Goal: Task Accomplishment & Management: Use online tool/utility

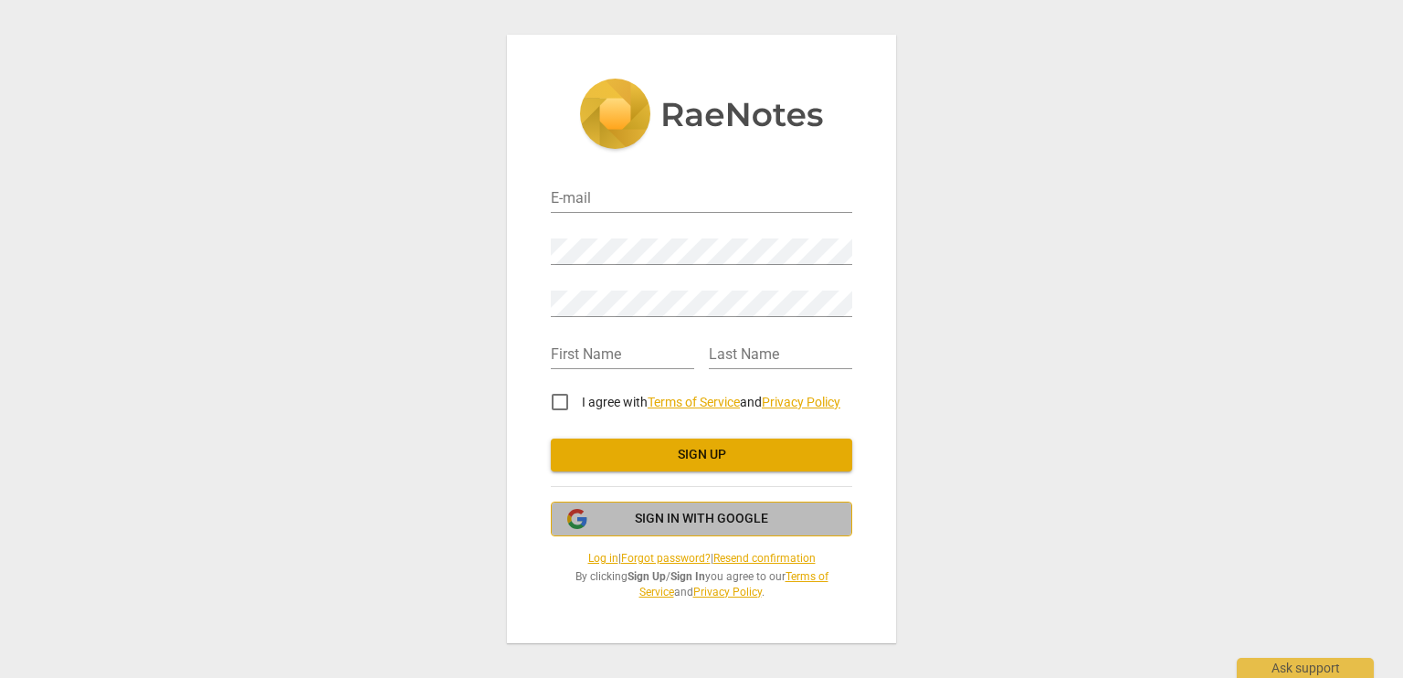
click at [671, 518] on span "Sign in with Google" at bounding box center [701, 519] width 133 height 18
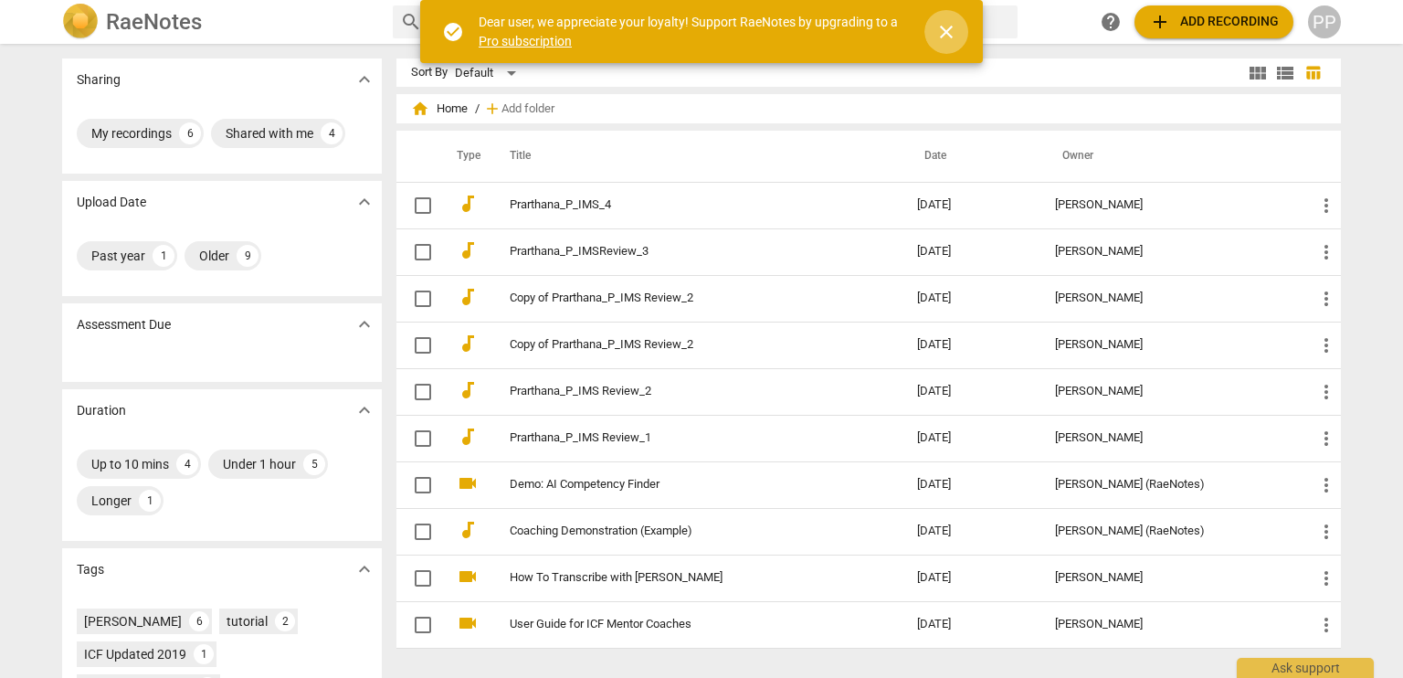
click at [947, 28] on span "close" at bounding box center [946, 32] width 22 height 22
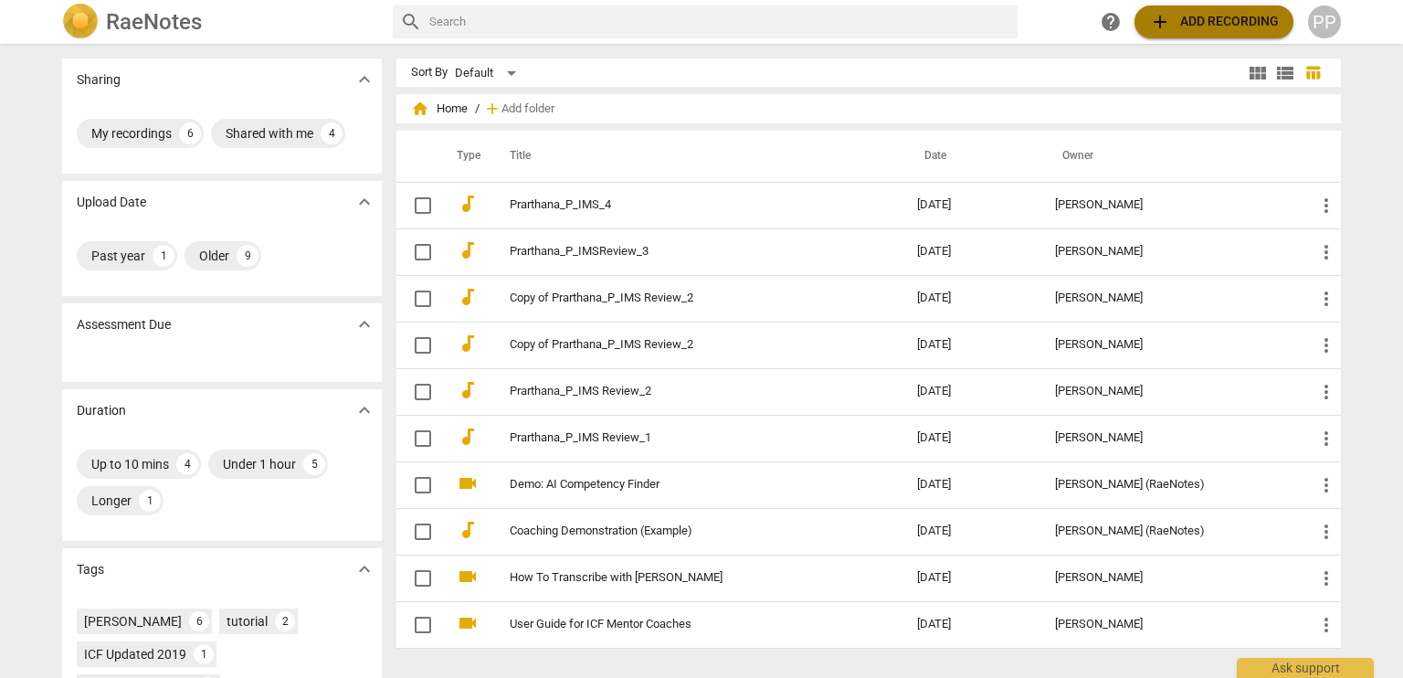
click at [1196, 21] on span "add Add recording" at bounding box center [1214, 22] width 130 height 22
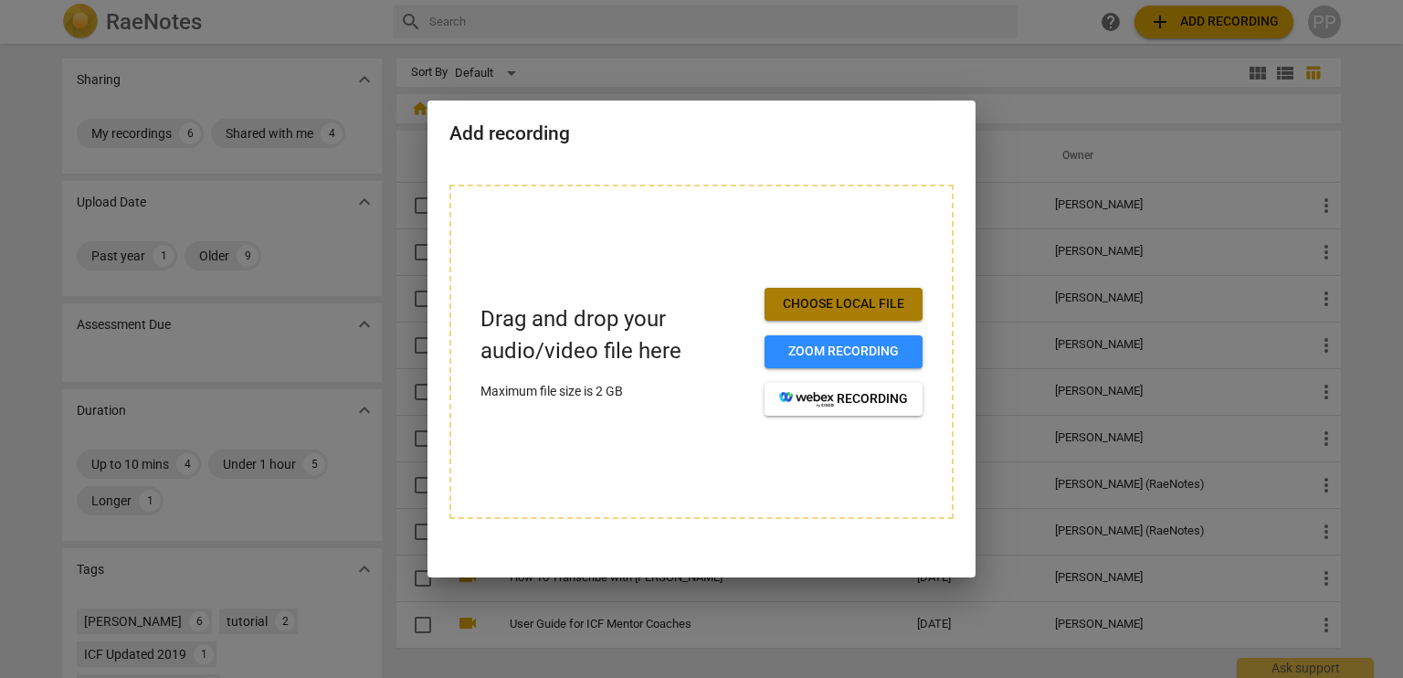
click at [905, 302] on span "Choose local file" at bounding box center [843, 304] width 129 height 18
click at [884, 307] on span "Choose local file" at bounding box center [843, 304] width 129 height 18
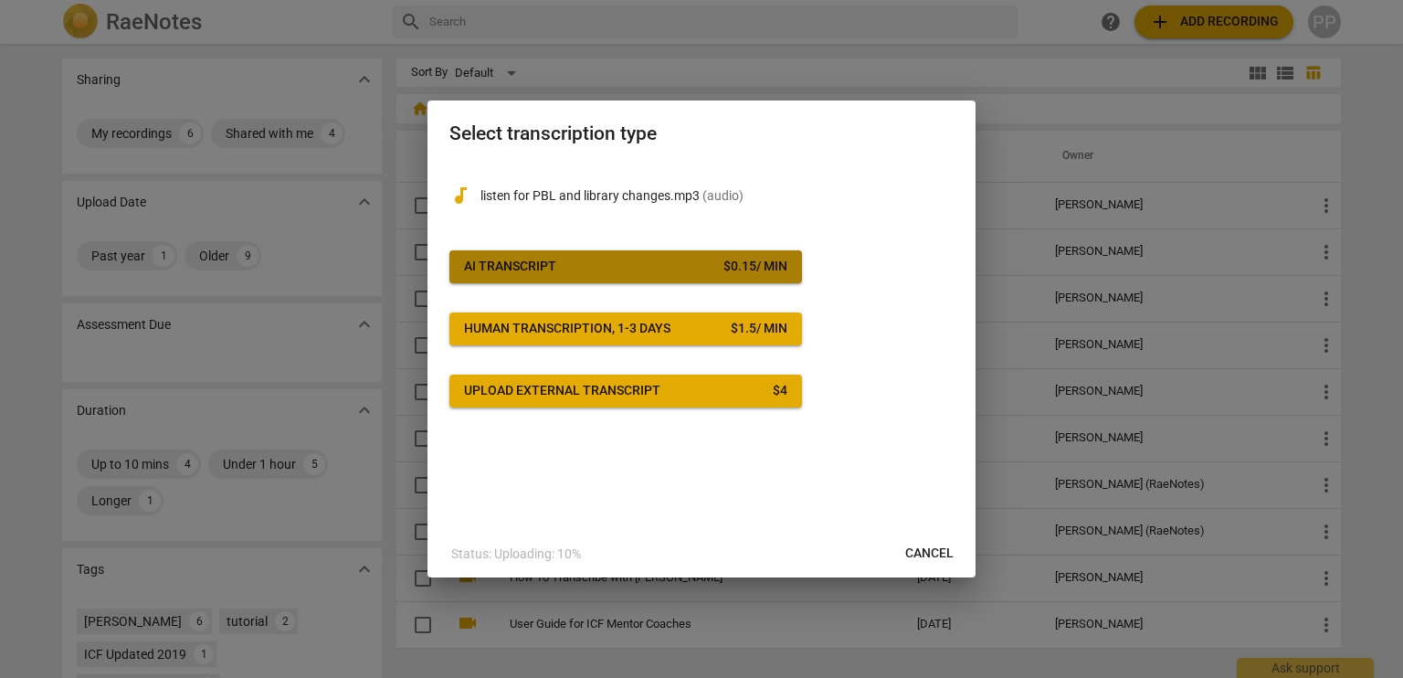
click at [650, 266] on span "AI Transcript $ 0.15 / min" at bounding box center [625, 267] width 323 height 18
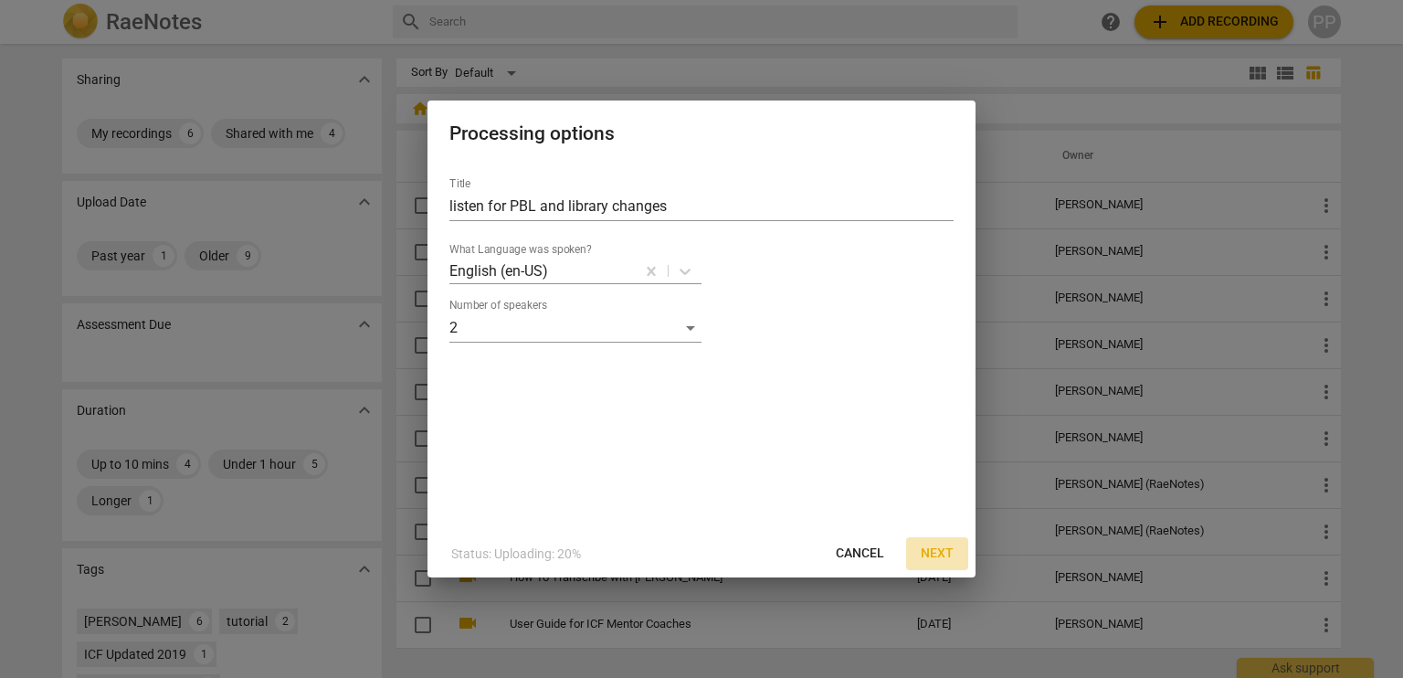
click at [938, 554] on span "Next" at bounding box center [936, 553] width 33 height 18
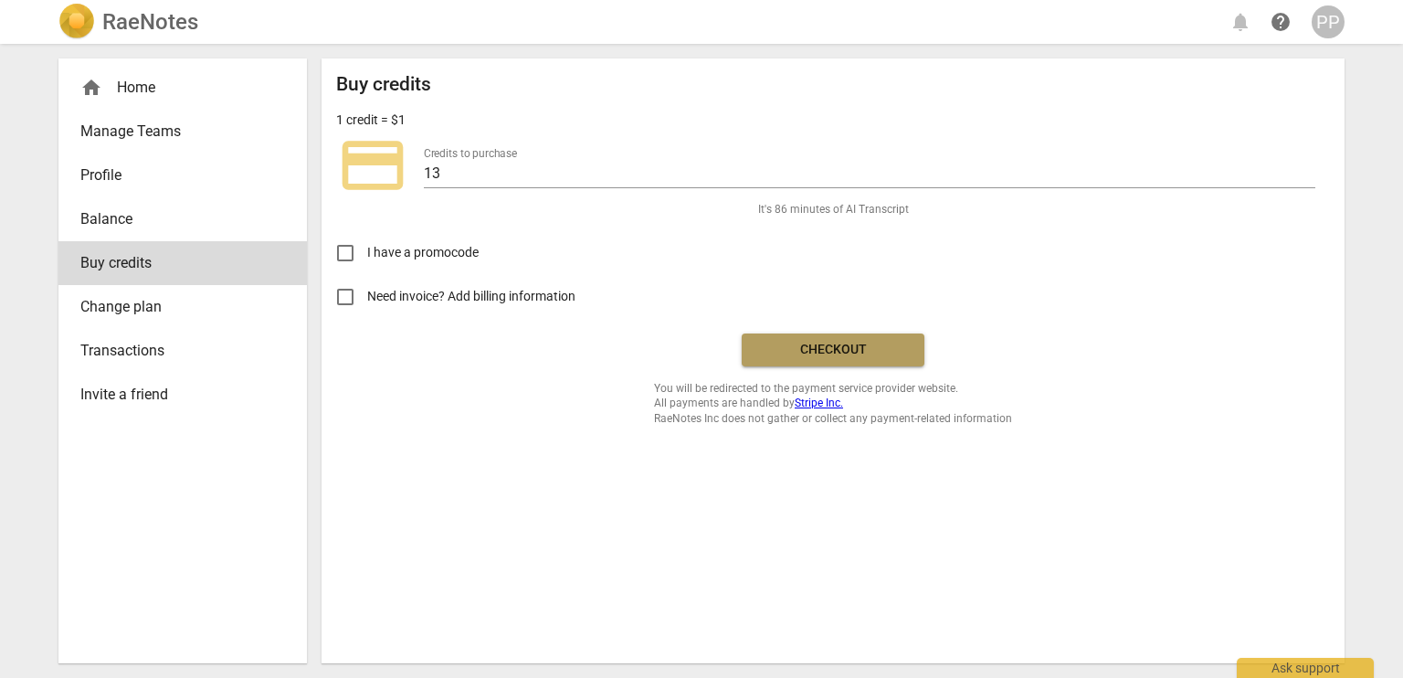
click at [877, 353] on span "Checkout" at bounding box center [832, 350] width 153 height 18
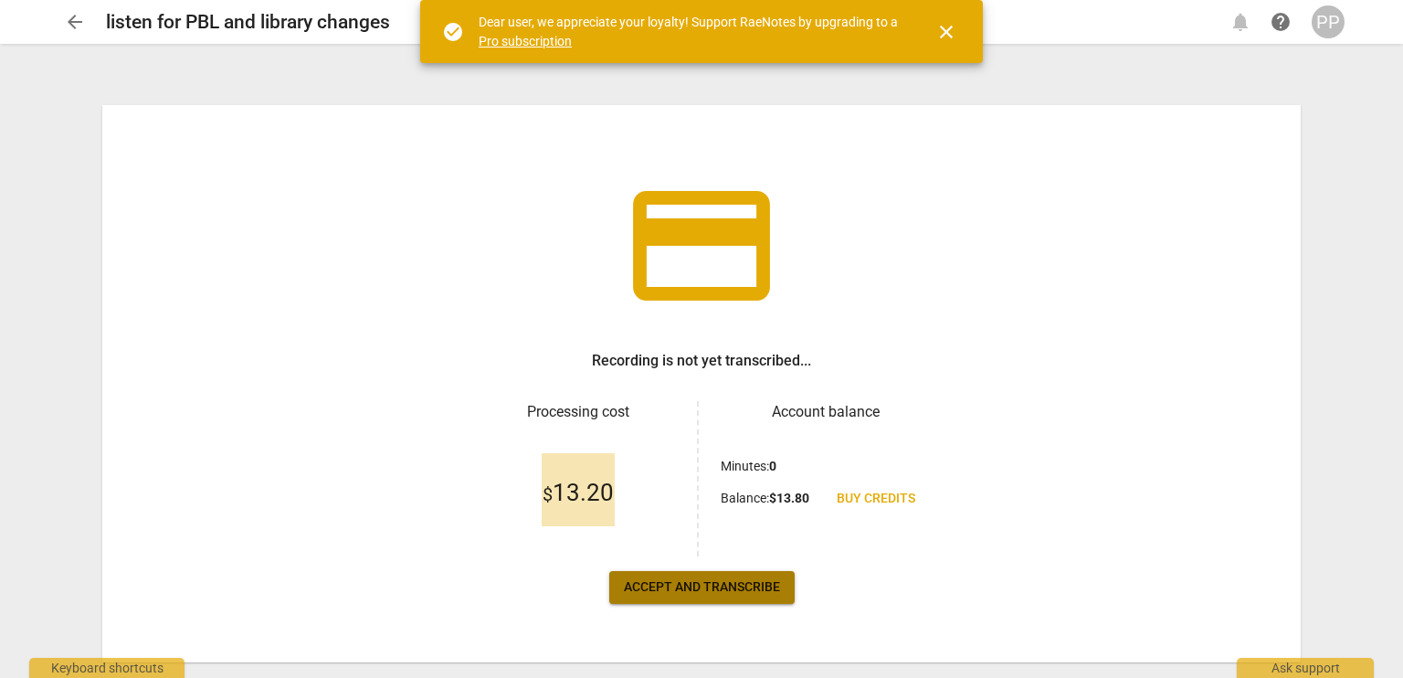
click at [738, 592] on span "Accept and transcribe" at bounding box center [702, 587] width 156 height 18
